Goal: Register for event/course

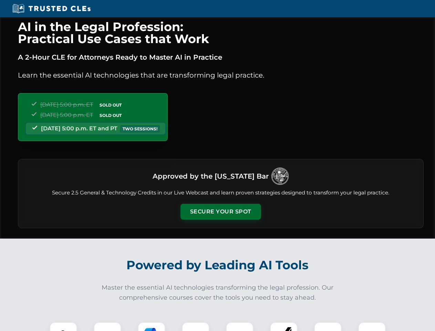
click at [221, 212] on button "Secure Your Spot" at bounding box center [221, 212] width 81 height 16
click at [63, 326] on img at bounding box center [63, 336] width 20 height 20
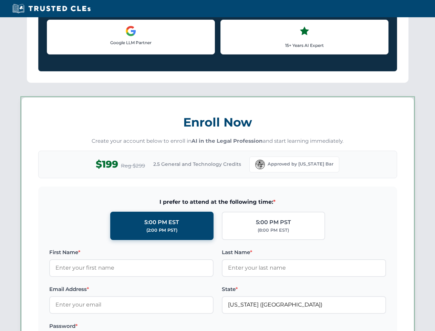
click at [152, 326] on label "Password *" at bounding box center [131, 326] width 164 height 8
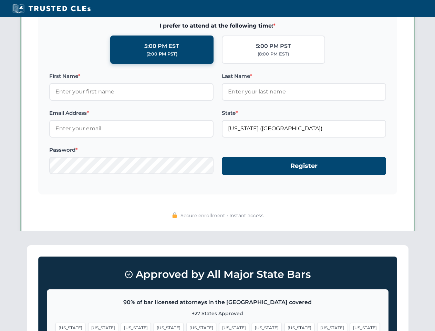
click at [318, 326] on span "[US_STATE]" at bounding box center [333, 328] width 30 height 10
